Goal: Task Accomplishment & Management: Check status

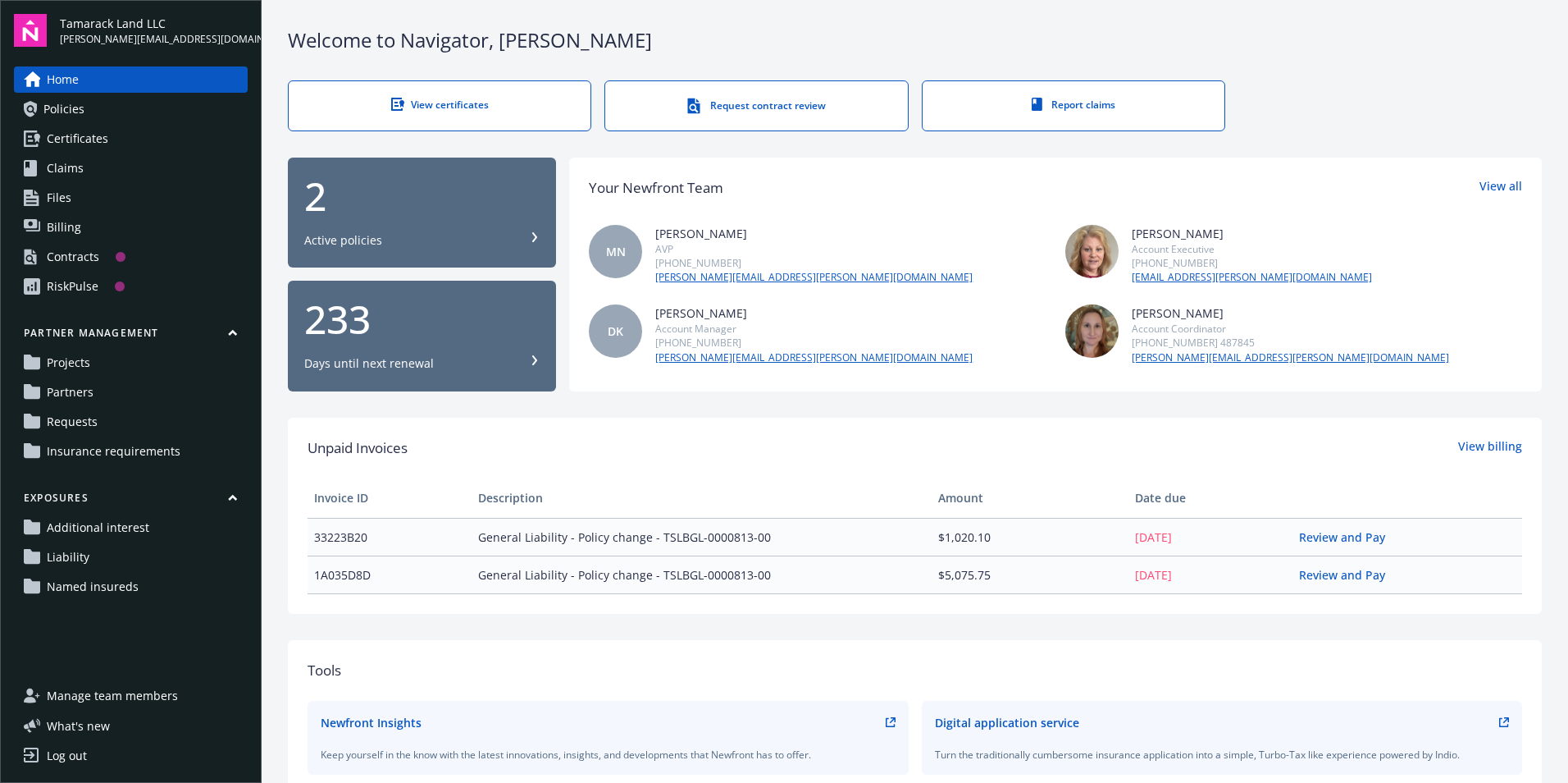
click at [137, 367] on link "Projects" at bounding box center [131, 362] width 234 height 26
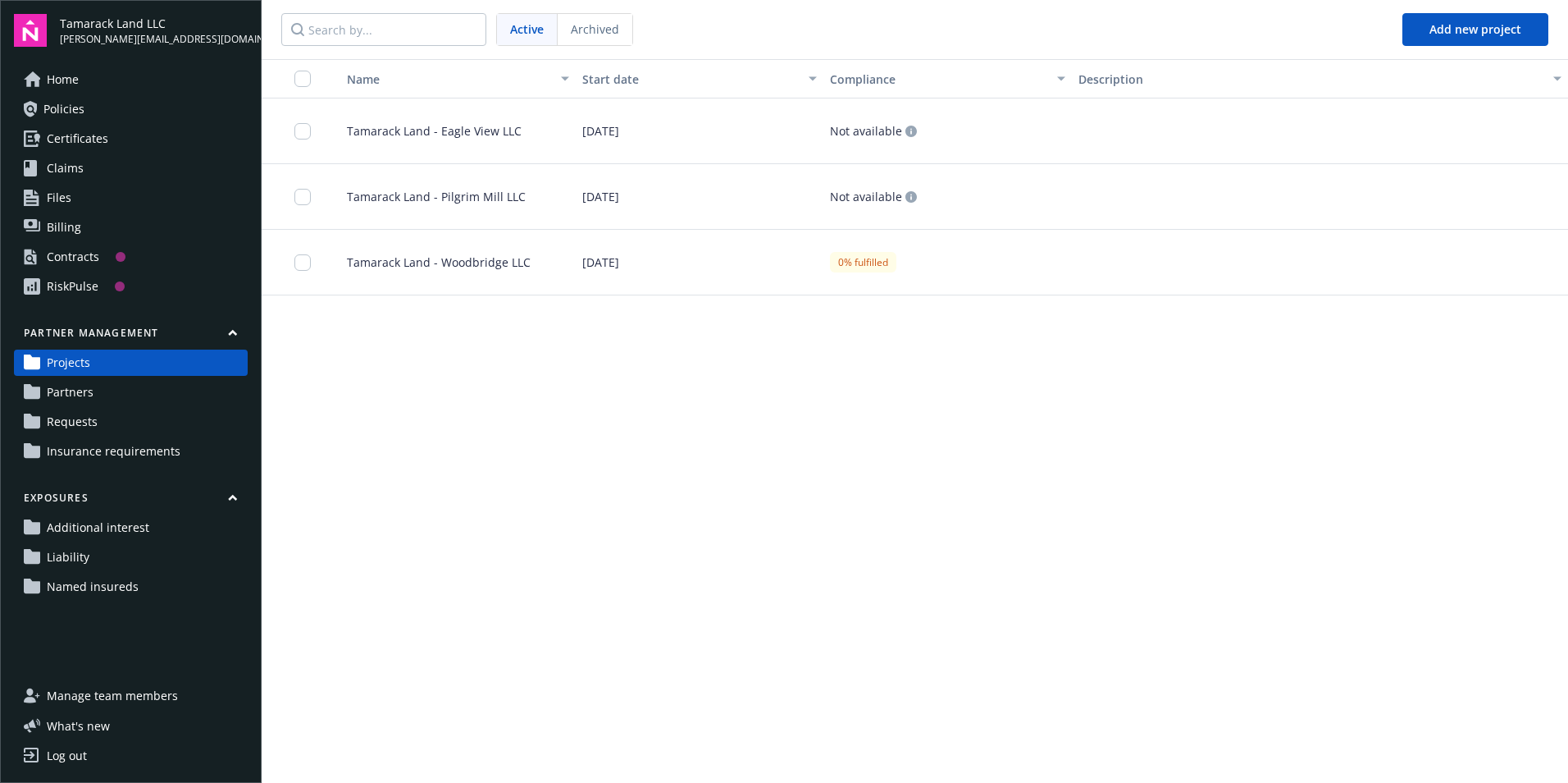
click at [880, 261] on div "0% fulfilled" at bounding box center [863, 261] width 66 height 20
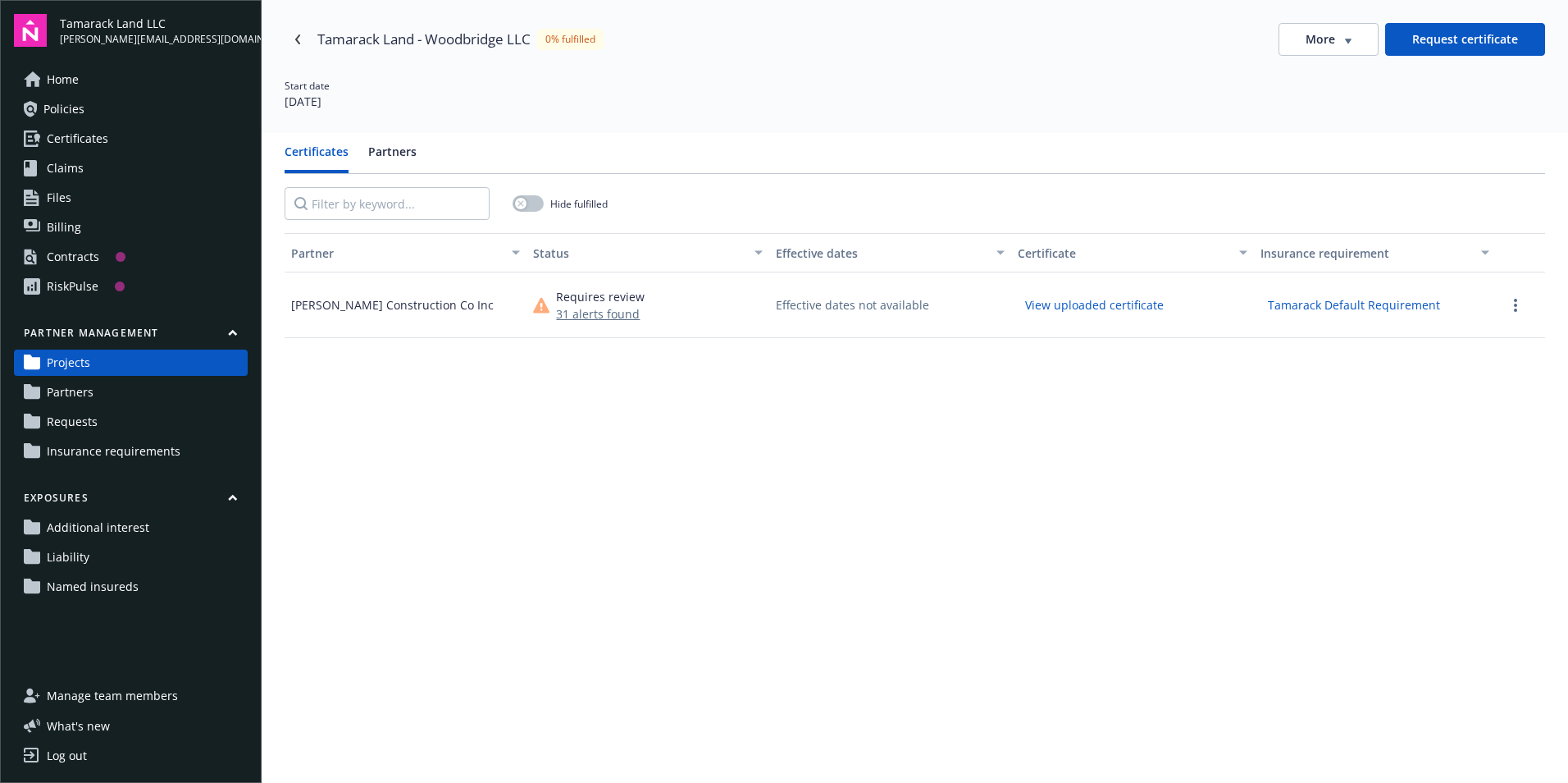
click at [596, 315] on button "31 alerts found" at bounding box center [600, 314] width 89 height 18
